Goal: Task Accomplishment & Management: Manage account settings

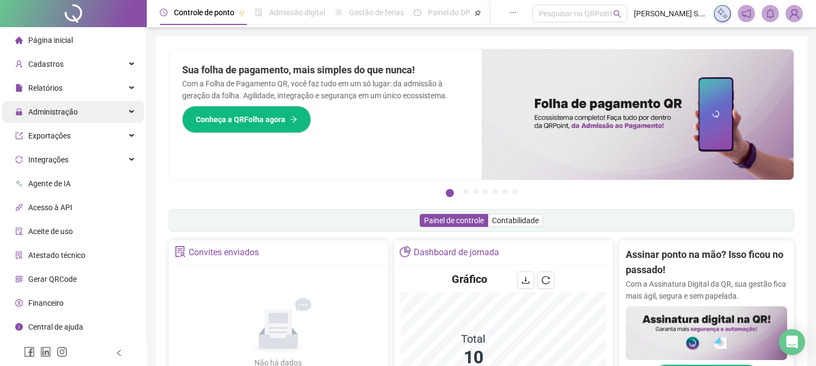
click at [60, 119] on span "Administração" at bounding box center [46, 112] width 63 height 22
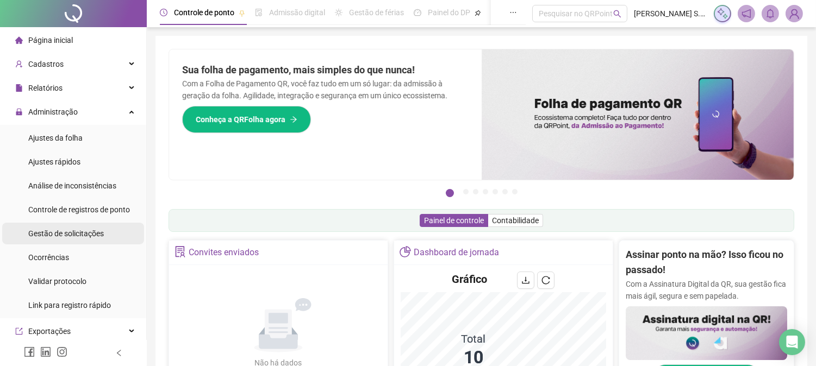
click at [83, 225] on div "Gestão de solicitações" at bounding box center [66, 234] width 76 height 22
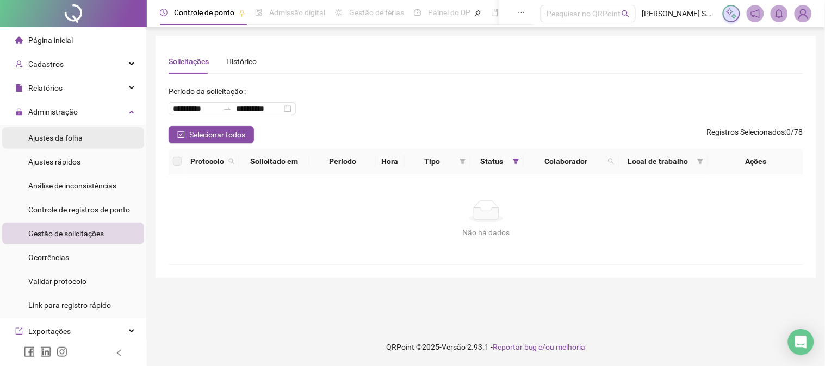
click at [63, 137] on span "Ajustes da folha" at bounding box center [55, 138] width 54 height 9
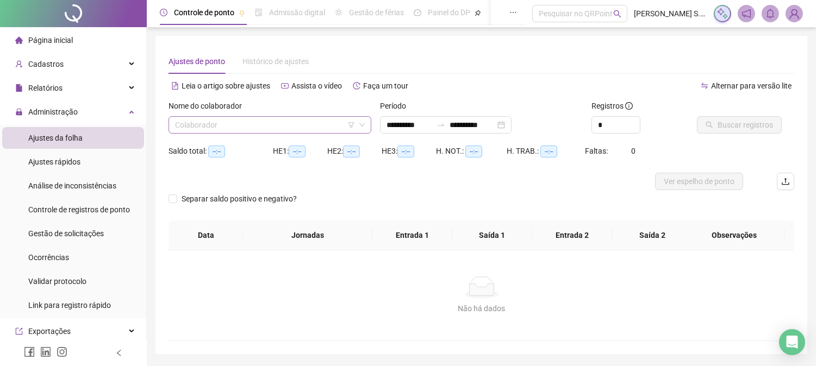
click at [244, 126] on input "search" at bounding box center [265, 125] width 180 height 16
type input "**********"
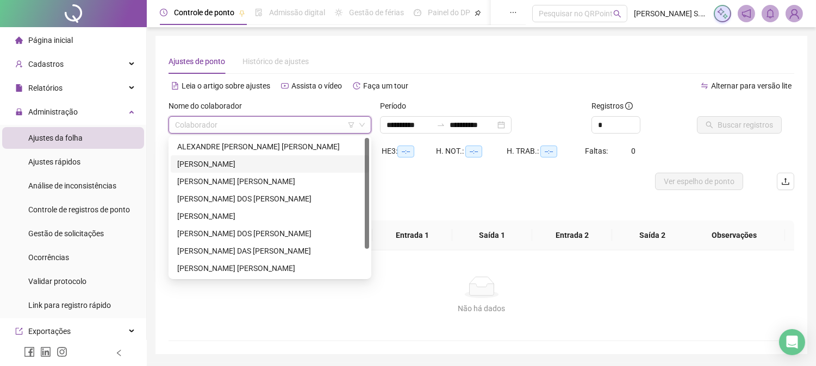
click at [248, 163] on div "[PERSON_NAME]" at bounding box center [269, 164] width 185 height 12
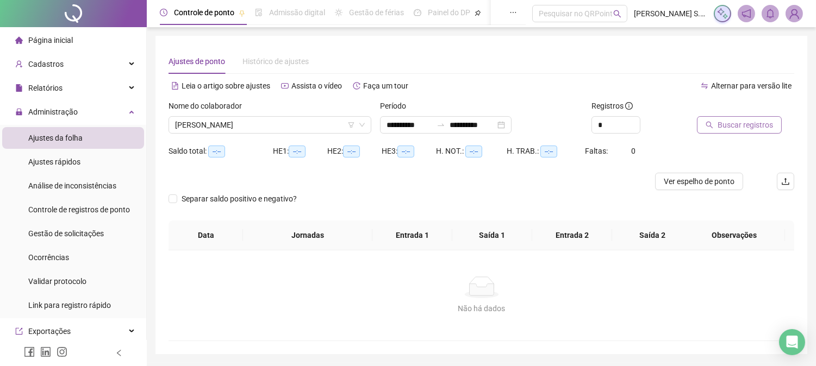
click at [748, 120] on span "Buscar registros" at bounding box center [745, 125] width 55 height 12
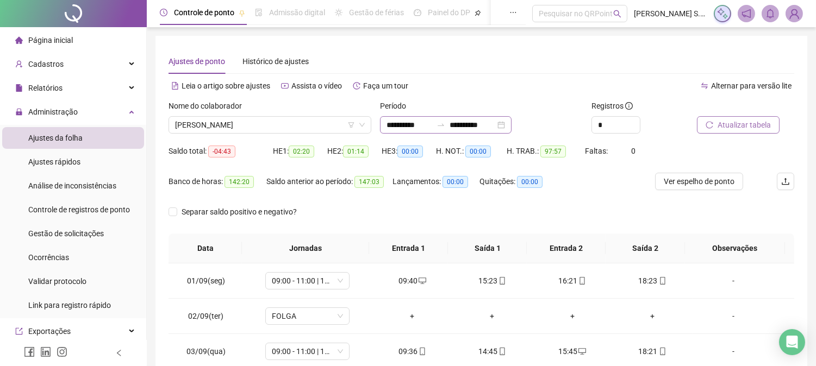
click at [512, 123] on div "**********" at bounding box center [446, 124] width 132 height 17
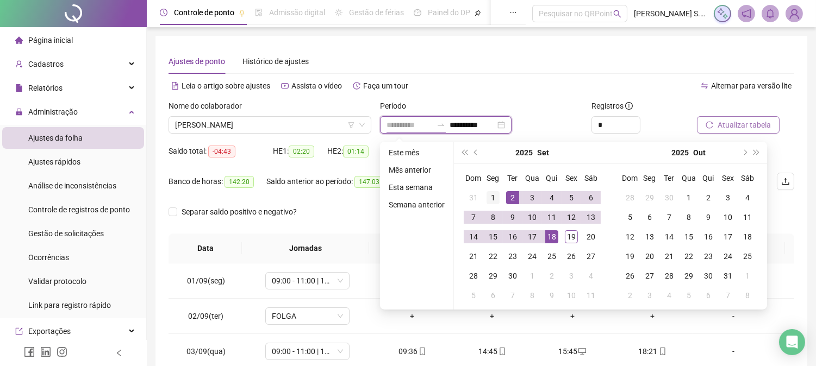
type input "**********"
click at [493, 197] on div "1" at bounding box center [493, 197] width 13 height 13
type input "**********"
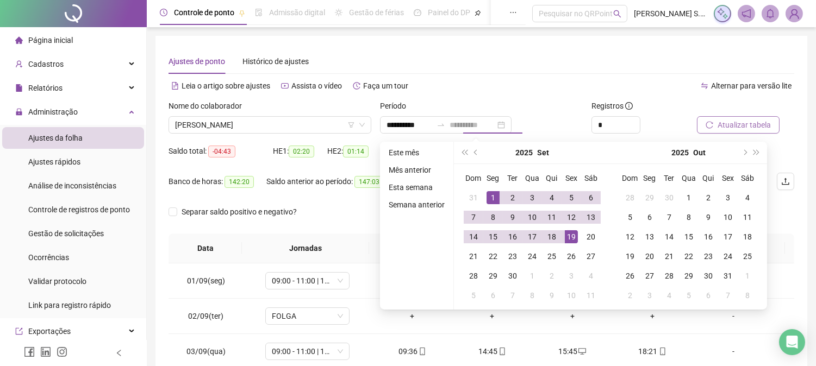
click at [573, 237] on div "19" at bounding box center [571, 237] width 13 height 13
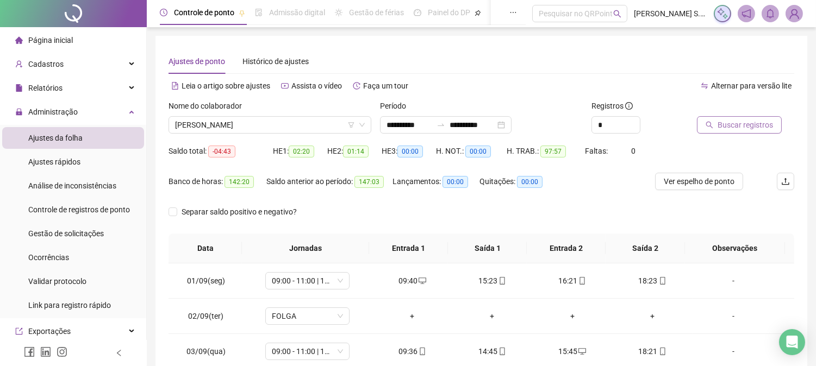
click at [757, 124] on span "Buscar registros" at bounding box center [745, 125] width 55 height 12
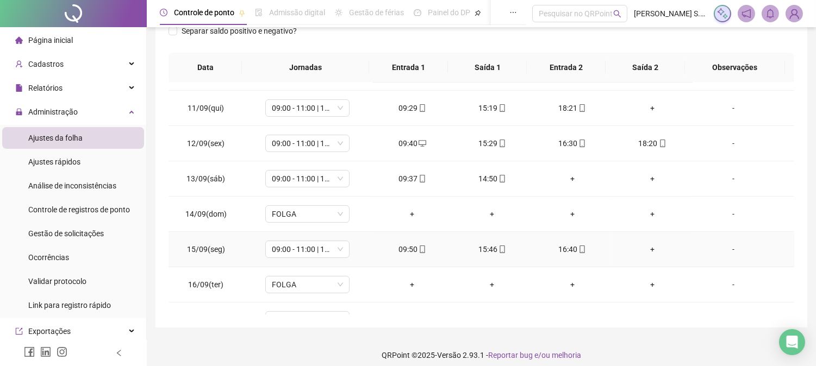
scroll to position [440, 0]
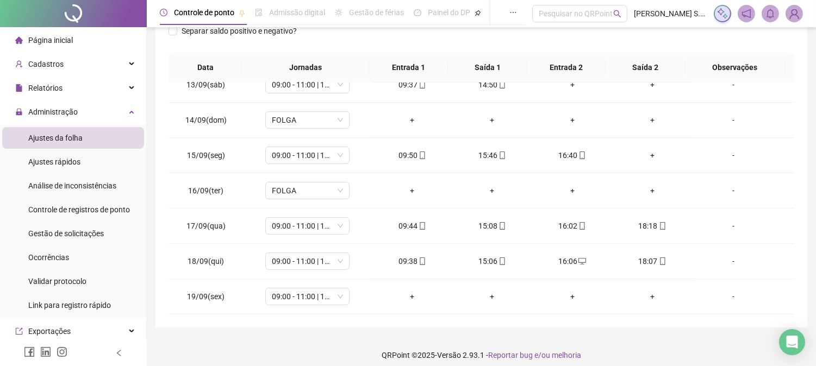
click at [33, 46] on div "Página inicial" at bounding box center [44, 40] width 58 height 22
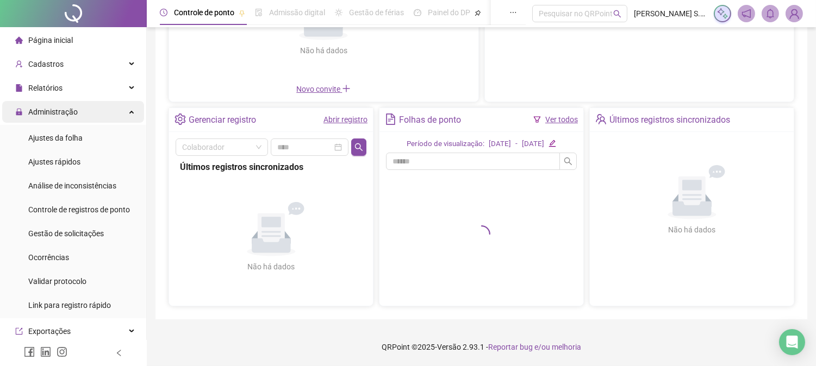
click at [91, 110] on div "Administração" at bounding box center [73, 112] width 142 height 22
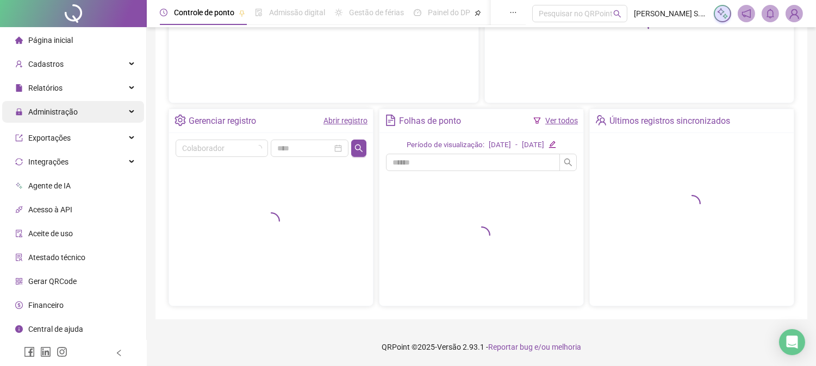
scroll to position [157, 0]
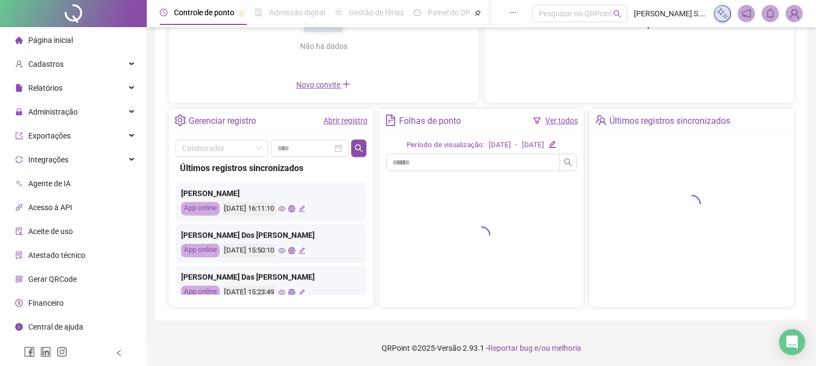
click at [83, 39] on li "Página inicial" at bounding box center [73, 40] width 142 height 22
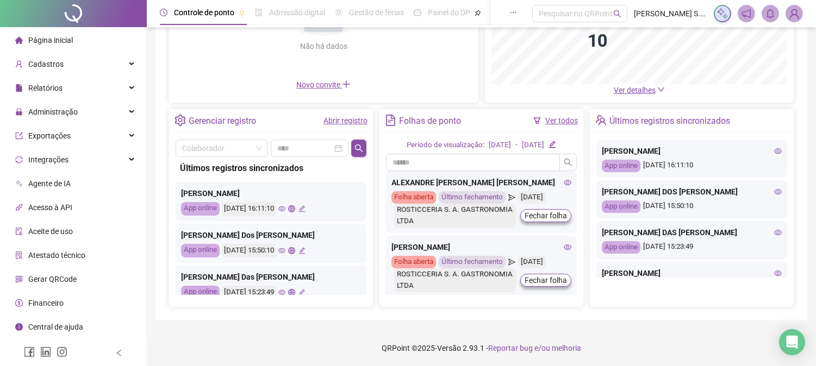
scroll to position [0, 0]
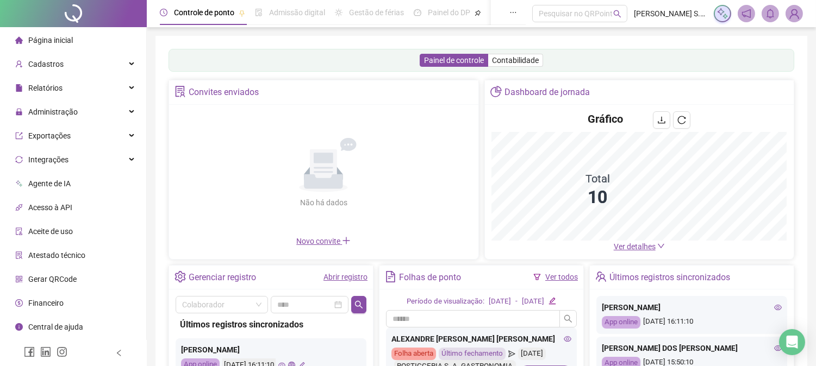
click at [71, 42] on span "Página inicial" at bounding box center [50, 40] width 45 height 9
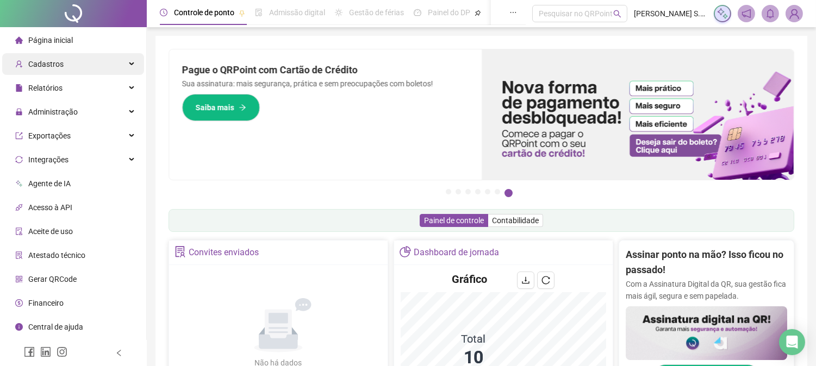
click at [63, 67] on div "Cadastros" at bounding box center [73, 64] width 142 height 22
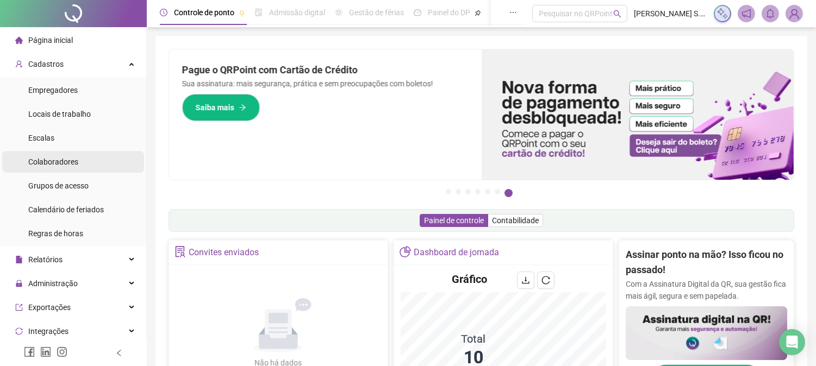
click at [60, 164] on span "Colaboradores" at bounding box center [53, 162] width 50 height 9
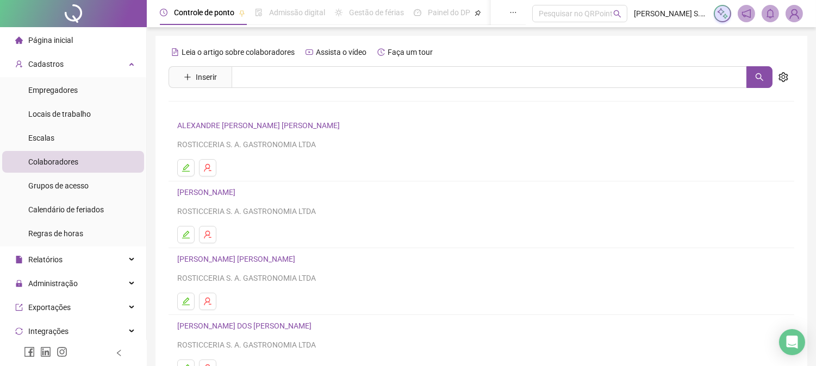
click at [260, 128] on link "ALEXANDRE [PERSON_NAME] [PERSON_NAME]" at bounding box center [260, 125] width 166 height 9
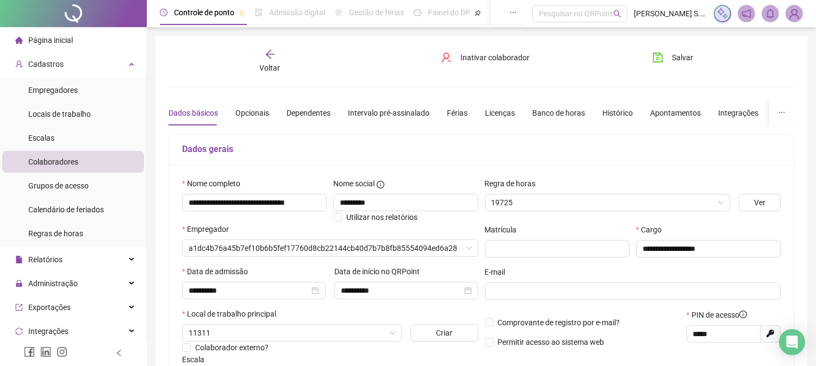
type input "**********"
click at [276, 55] on div "Voltar" at bounding box center [269, 61] width 97 height 25
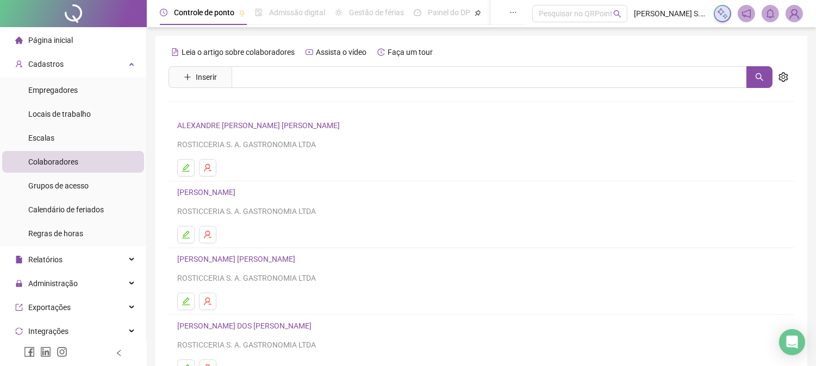
click at [57, 40] on span "Página inicial" at bounding box center [50, 40] width 45 height 9
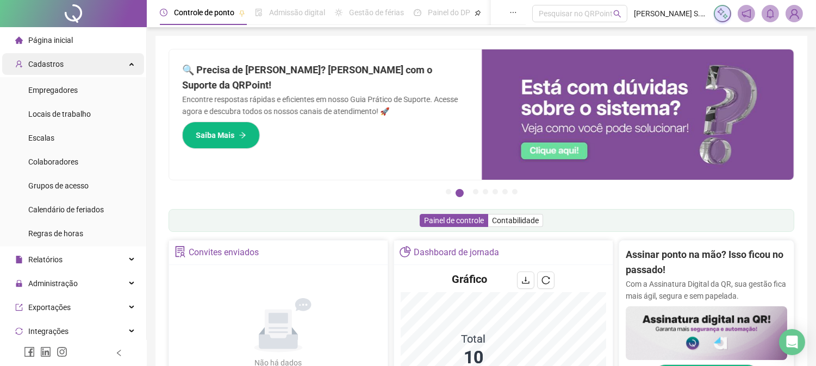
click at [57, 62] on span "Cadastros" at bounding box center [45, 64] width 35 height 9
click at [125, 61] on div "Cadastros" at bounding box center [73, 64] width 142 height 22
click at [122, 62] on div "Cadastros" at bounding box center [73, 64] width 142 height 22
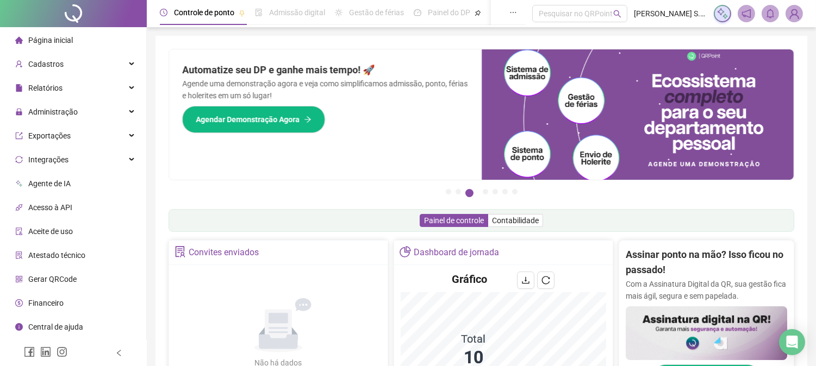
click at [55, 40] on span "Página inicial" at bounding box center [50, 40] width 45 height 9
